Goal: Information Seeking & Learning: Learn about a topic

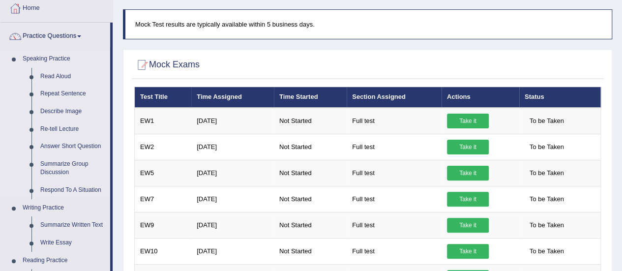
click at [56, 76] on link "Read Aloud" at bounding box center [73, 77] width 74 height 18
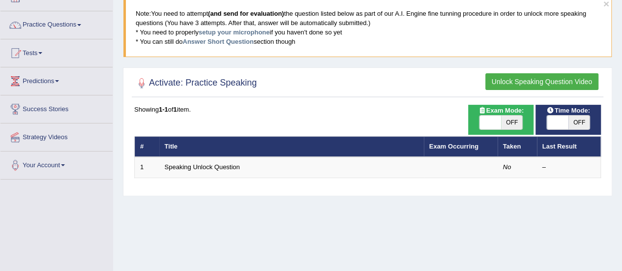
scroll to position [66, 0]
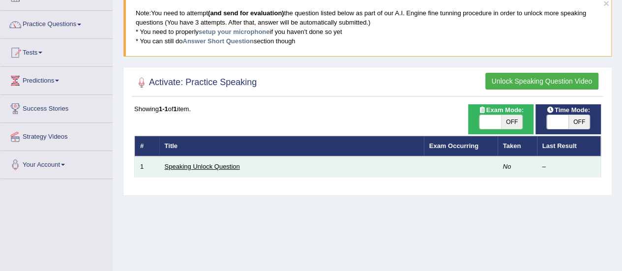
click at [206, 165] on link "Speaking Unlock Question" at bounding box center [202, 166] width 75 height 7
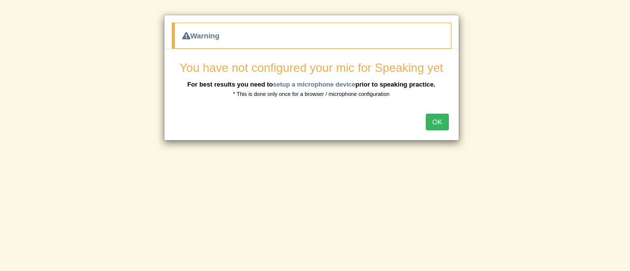
click at [433, 123] on button "OK" at bounding box center [437, 122] width 23 height 17
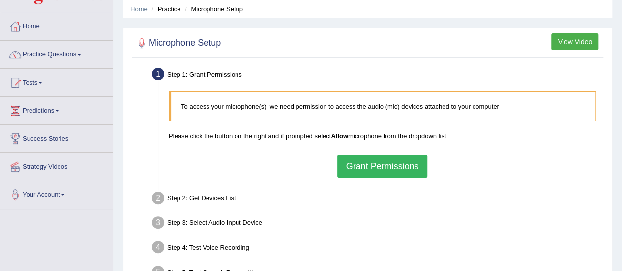
scroll to position [36, 0]
click at [370, 166] on button "Grant Permissions" at bounding box center [383, 166] width 90 height 23
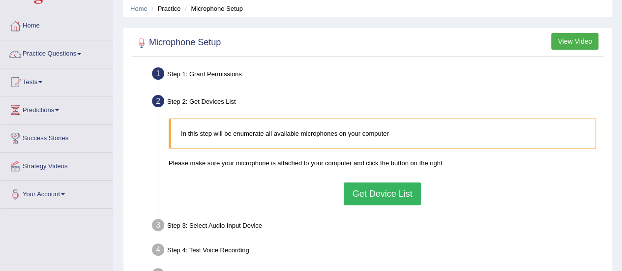
click at [363, 190] on button "Get Device List" at bounding box center [382, 194] width 77 height 23
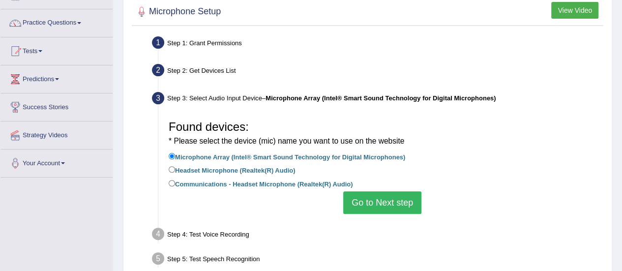
scroll to position [68, 0]
click at [361, 203] on button "Go to Next step" at bounding box center [382, 202] width 78 height 23
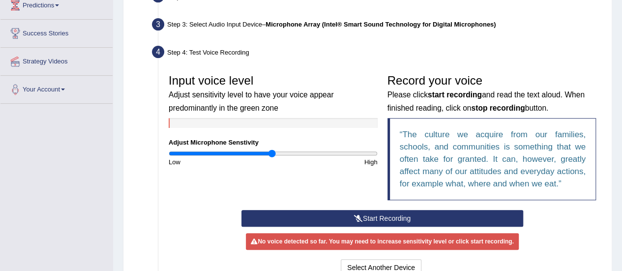
scroll to position [146, 0]
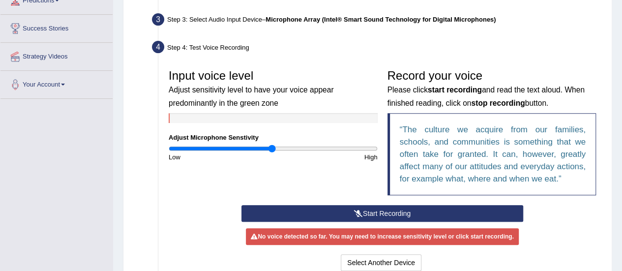
click at [375, 213] on button "Start Recording" at bounding box center [383, 213] width 282 height 17
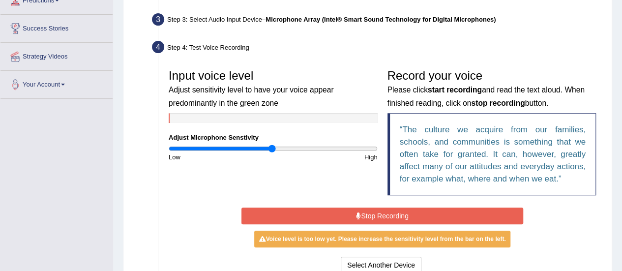
click at [378, 212] on button "Stop Recording" at bounding box center [383, 216] width 282 height 17
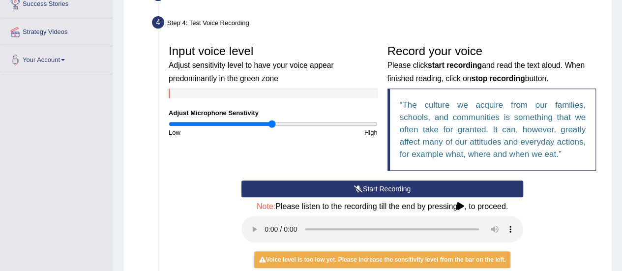
scroll to position [172, 0]
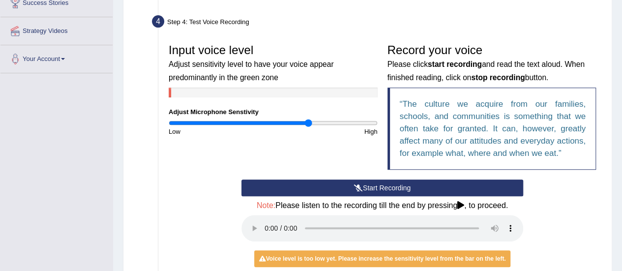
click at [309, 124] on input "range" at bounding box center [273, 123] width 209 height 8
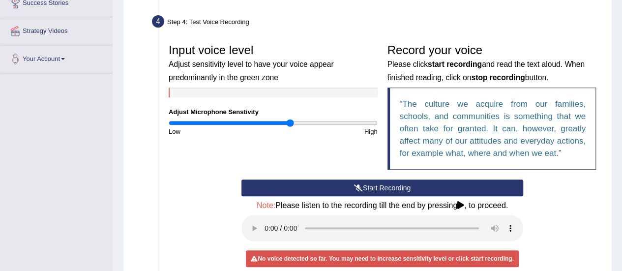
type input "1.18"
click at [291, 121] on input "range" at bounding box center [273, 123] width 209 height 8
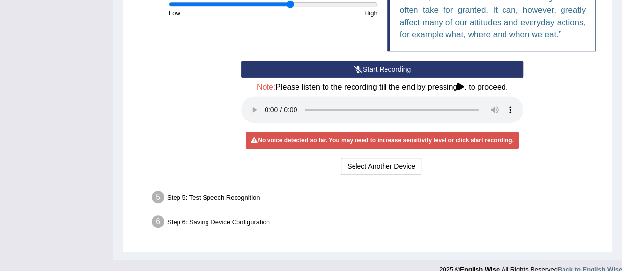
scroll to position [291, 0]
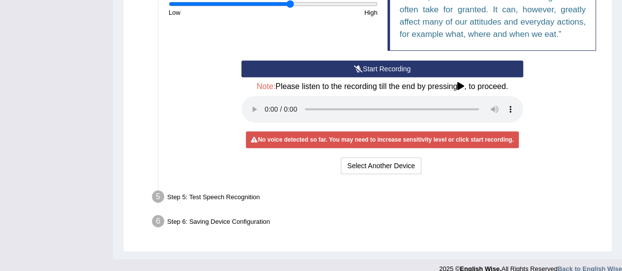
click at [171, 194] on div "Step 5: Test Speech Recognition" at bounding box center [378, 198] width 460 height 22
click at [370, 170] on button "Select Another Device" at bounding box center [381, 165] width 81 height 17
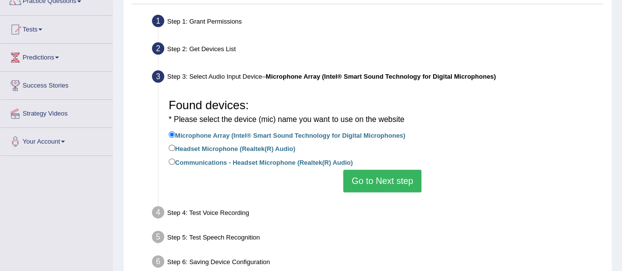
scroll to position [109, 0]
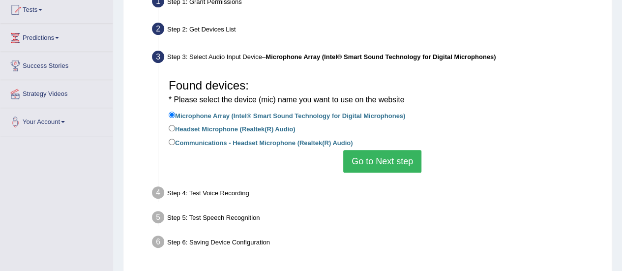
click at [226, 130] on label "Headset Microphone (Realtek(R) Audio)" at bounding box center [232, 128] width 126 height 11
click at [175, 130] on input "Headset Microphone (Realtek(R) Audio)" at bounding box center [172, 128] width 6 height 6
radio input "true"
click at [223, 130] on label "Headset Microphone (Realtek(R) Audio)" at bounding box center [232, 128] width 126 height 11
click at [175, 130] on input "Headset Microphone (Realtek(R) Audio)" at bounding box center [172, 128] width 6 height 6
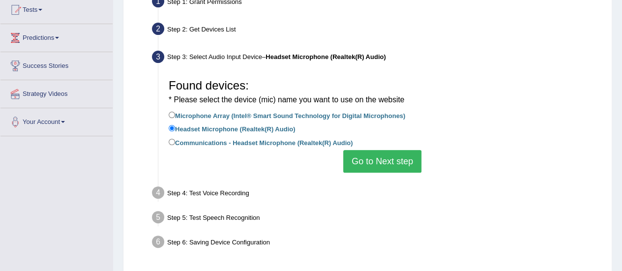
click at [385, 154] on button "Go to Next step" at bounding box center [382, 161] width 78 height 23
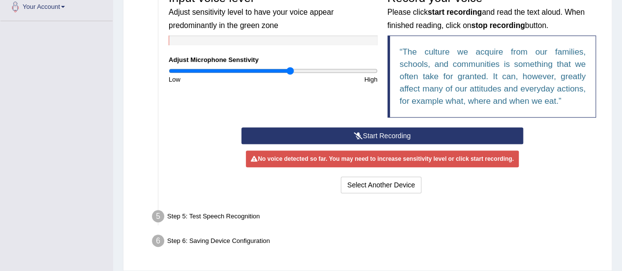
scroll to position [224, 0]
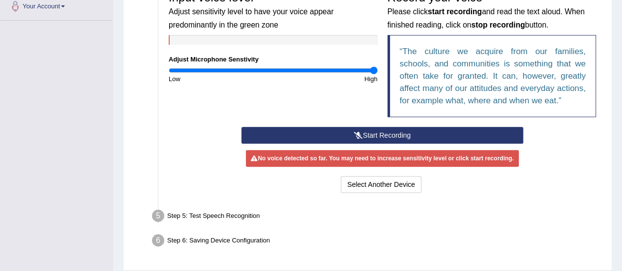
click at [372, 68] on input "range" at bounding box center [273, 70] width 209 height 8
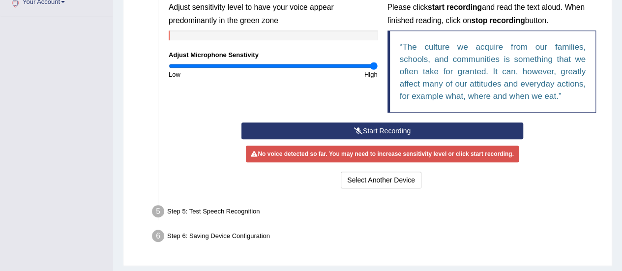
scroll to position [228, 0]
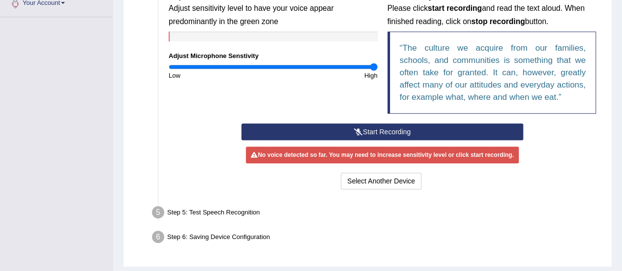
click at [372, 66] on input "range" at bounding box center [273, 67] width 209 height 8
click at [377, 129] on button "Start Recording" at bounding box center [383, 132] width 282 height 17
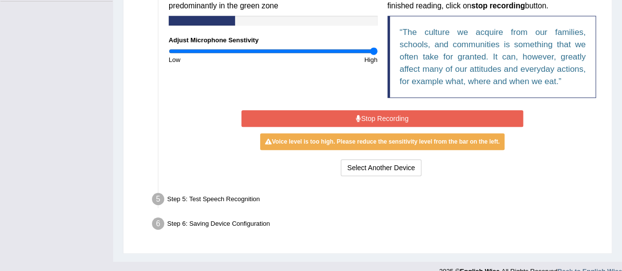
scroll to position [246, 0]
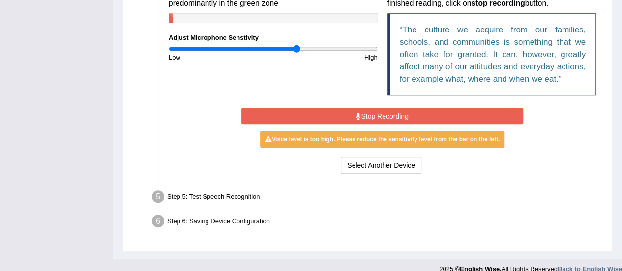
click at [297, 48] on input "range" at bounding box center [273, 49] width 209 height 8
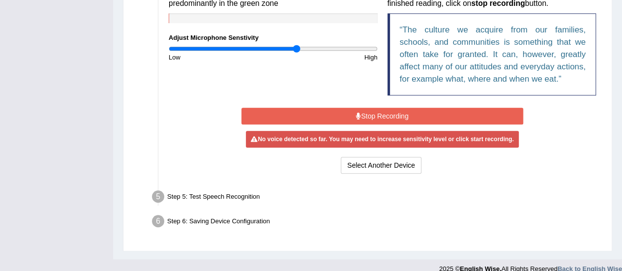
click at [363, 118] on button "Stop Recording" at bounding box center [383, 116] width 282 height 17
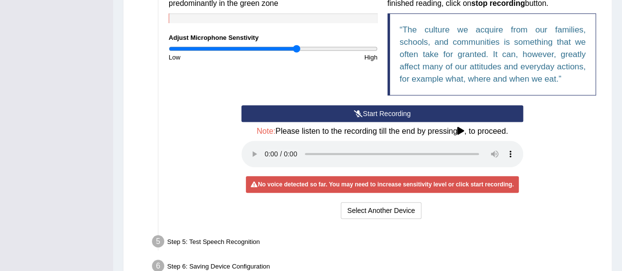
click at [363, 113] on button "Start Recording" at bounding box center [383, 113] width 282 height 17
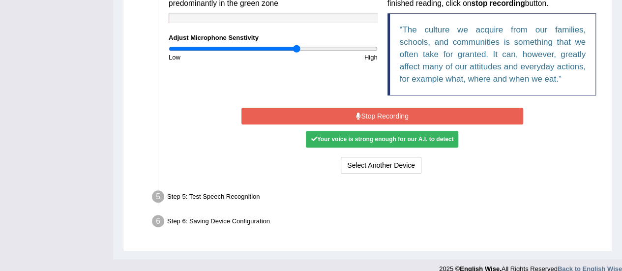
click at [389, 135] on div "Your voice is strong enough for our A.I. to detect" at bounding box center [382, 139] width 153 height 17
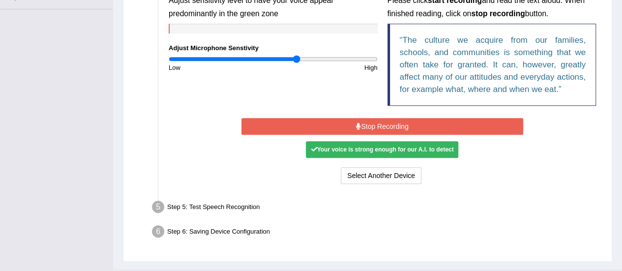
scroll to position [257, 0]
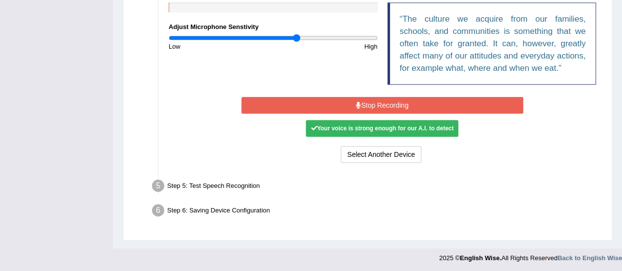
click at [204, 188] on div "Step 5: Test Speech Recognition" at bounding box center [378, 188] width 460 height 22
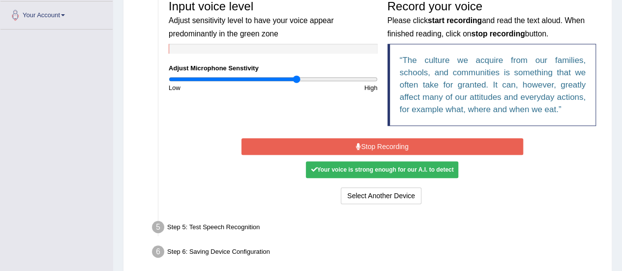
scroll to position [218, 0]
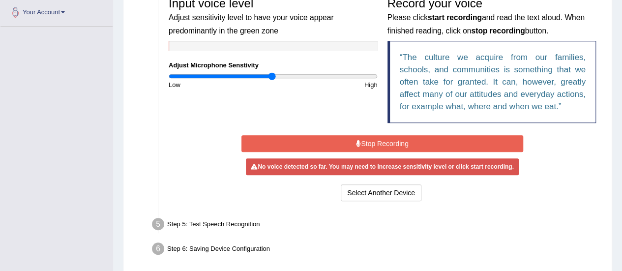
type input "1"
click at [273, 77] on input "range" at bounding box center [273, 76] width 209 height 8
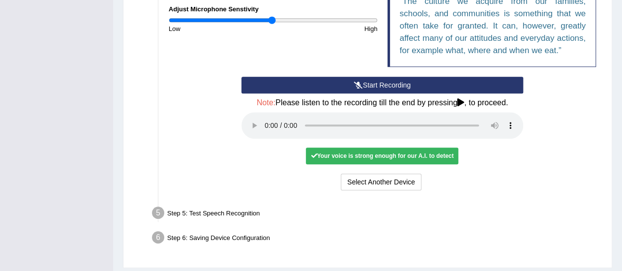
scroll to position [278, 0]
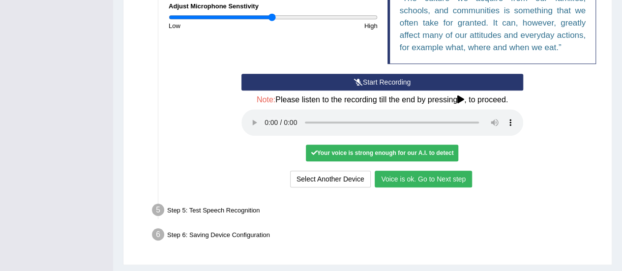
click at [422, 177] on button "Voice is ok. Go to Next step" at bounding box center [423, 179] width 97 height 17
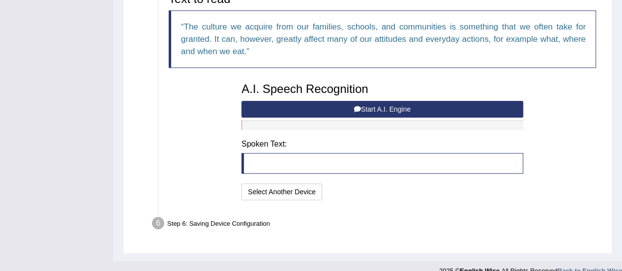
scroll to position [246, 0]
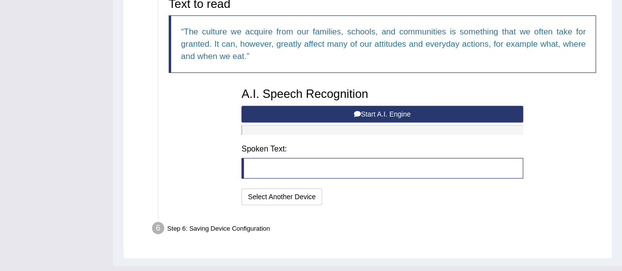
click at [298, 165] on blockquote at bounding box center [383, 168] width 282 height 21
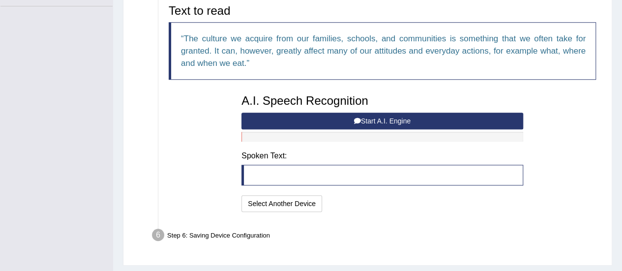
scroll to position [240, 0]
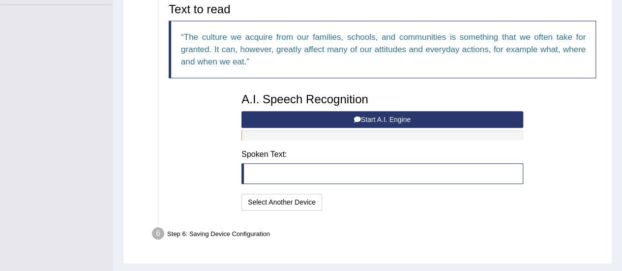
click at [382, 122] on button "Start A.I. Engine" at bounding box center [383, 119] width 282 height 17
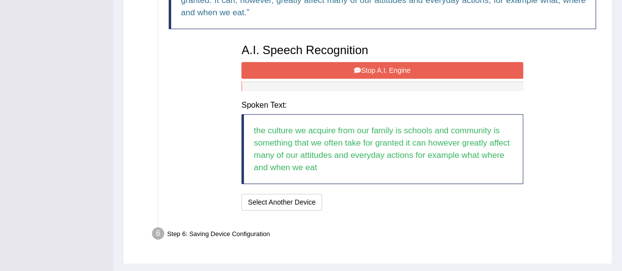
scroll to position [292, 0]
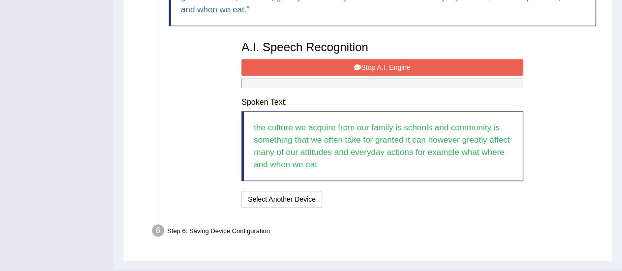
click at [408, 70] on button "Stop A.I. Engine" at bounding box center [383, 67] width 282 height 17
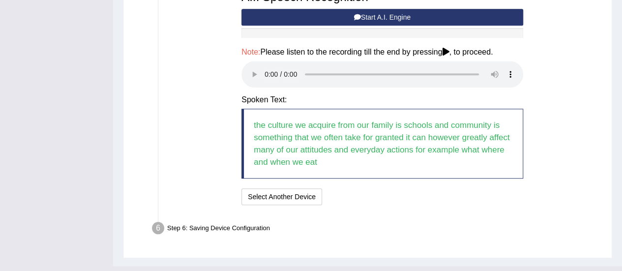
scroll to position [343, 0]
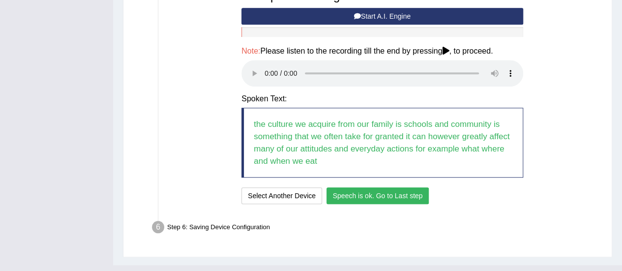
click at [373, 189] on button "Speech is ok. Go to Last step" at bounding box center [378, 195] width 103 height 17
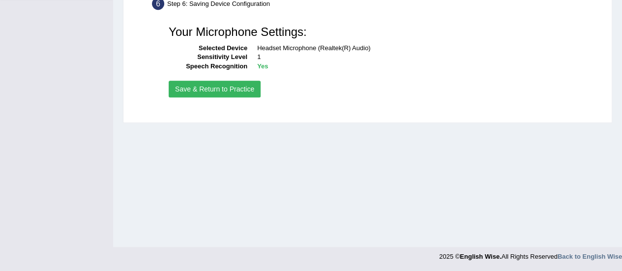
click at [233, 89] on button "Save & Return to Practice" at bounding box center [215, 89] width 92 height 17
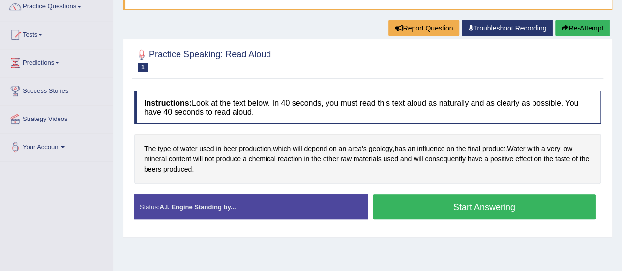
scroll to position [82, 0]
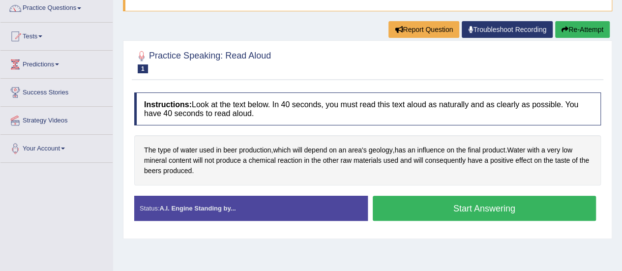
click at [430, 212] on button "Start Answering" at bounding box center [485, 208] width 224 height 25
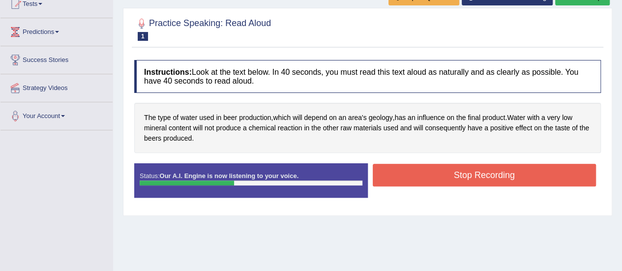
scroll to position [115, 0]
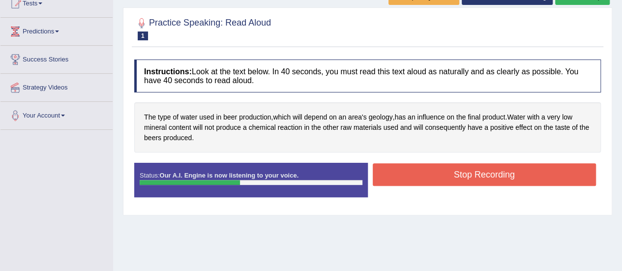
click at [451, 184] on button "Stop Recording" at bounding box center [485, 174] width 224 height 23
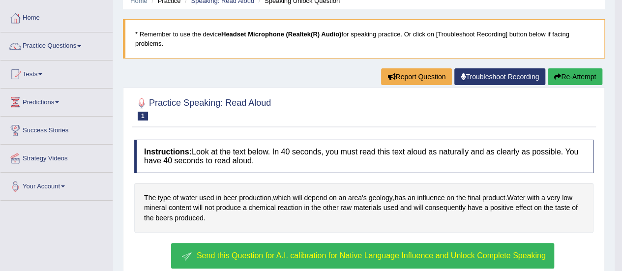
scroll to position [44, 0]
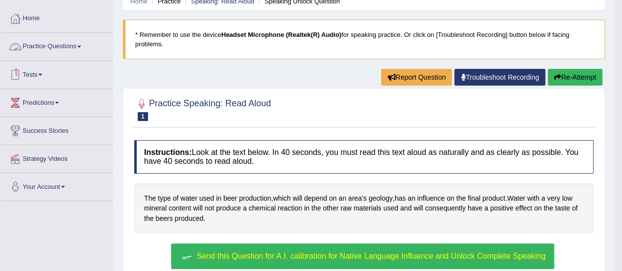
click at [50, 43] on link "Practice Questions" at bounding box center [56, 45] width 112 height 25
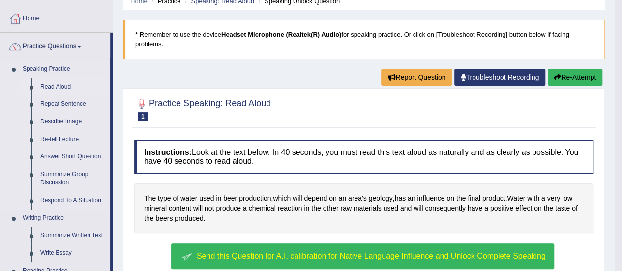
click at [51, 85] on link "Read Aloud" at bounding box center [73, 87] width 74 height 18
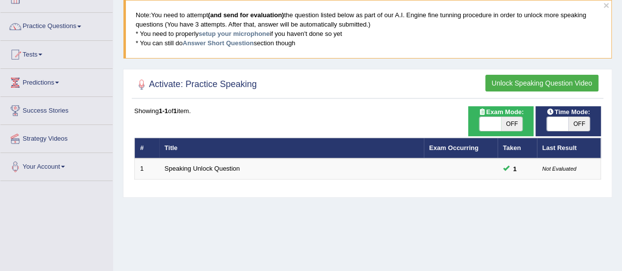
scroll to position [63, 0]
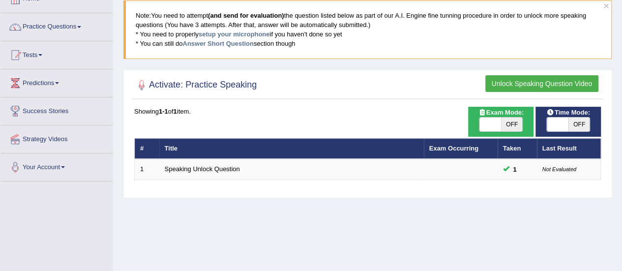
click at [525, 83] on button "Unlock Speaking Question Video" at bounding box center [542, 83] width 113 height 17
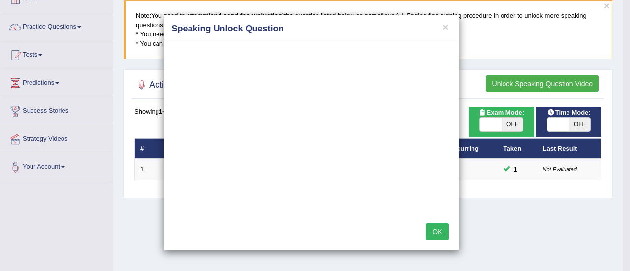
click at [441, 232] on button "OK" at bounding box center [437, 231] width 23 height 17
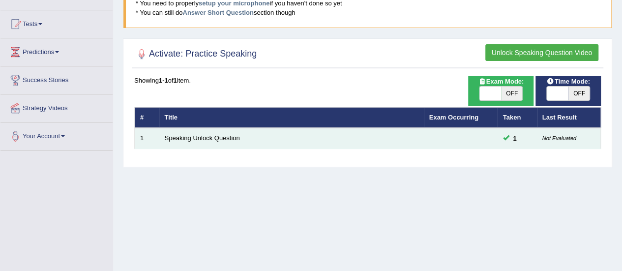
scroll to position [95, 0]
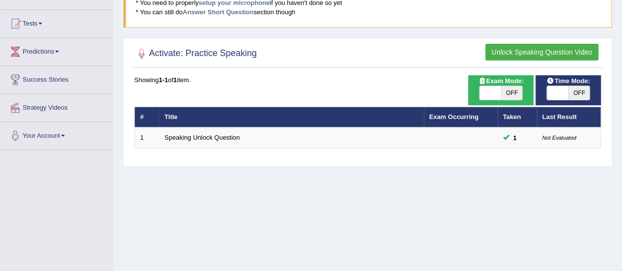
click at [522, 49] on button "Unlock Speaking Question Video" at bounding box center [542, 52] width 113 height 17
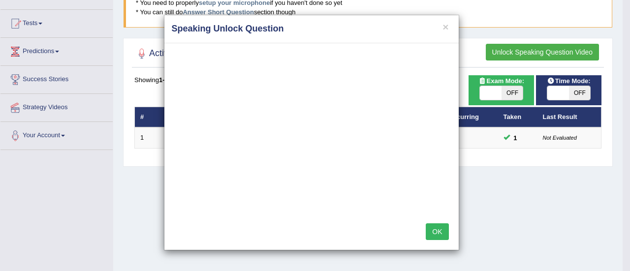
click at [434, 233] on button "OK" at bounding box center [437, 231] width 23 height 17
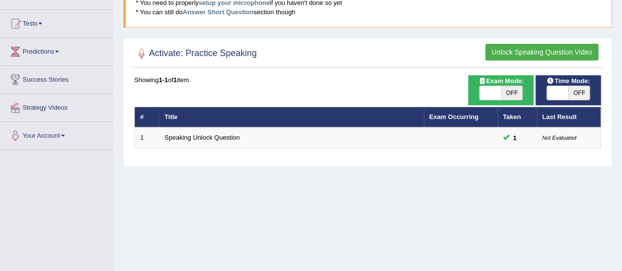
click at [380, 206] on div "Home Practice Speaking: Read Aloud × Note: You need to attempt (and send for ev…" at bounding box center [367, 151] width 509 height 492
